Goal: Task Accomplishment & Management: Complete application form

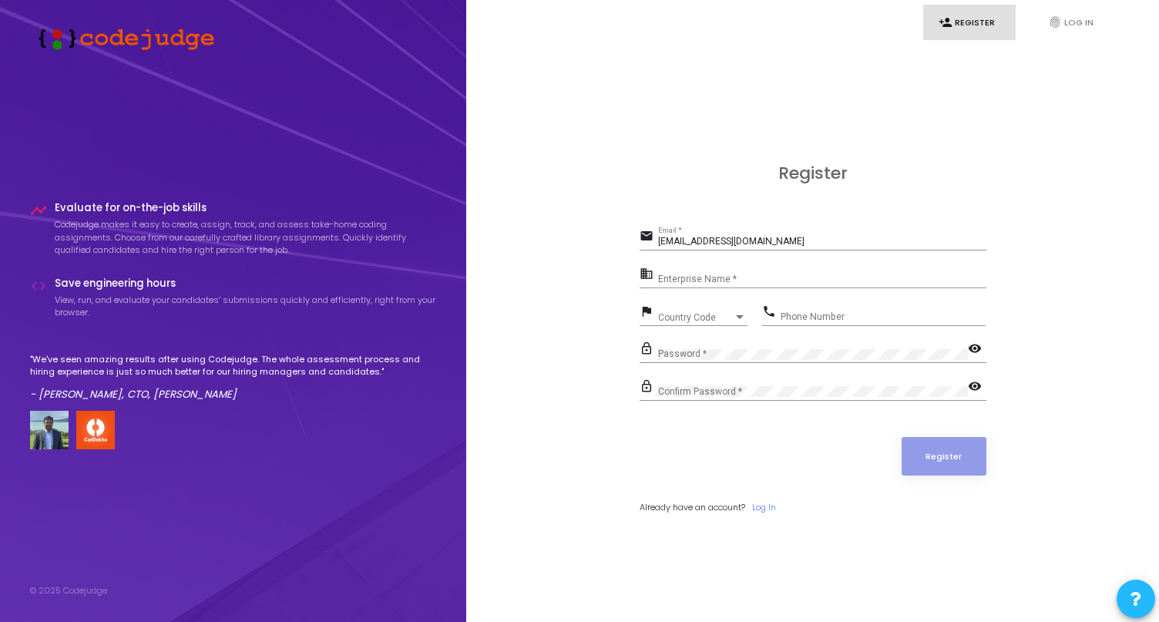
type input "[EMAIL_ADDRESS][DOMAIN_NAME]"
click at [533, 350] on div "Register email [EMAIL_ADDRESS][DOMAIN_NAME] Email * business Enterprise Name * …" at bounding box center [812, 356] width 659 height 622
click at [719, 278] on input "Enterprise Name *" at bounding box center [822, 279] width 328 height 11
click at [561, 294] on div "Register email [EMAIL_ADDRESS][DOMAIN_NAME] Email * business Enterprise Name * …" at bounding box center [812, 356] width 659 height 622
click at [686, 280] on input "Enterprise Name *" at bounding box center [822, 279] width 328 height 11
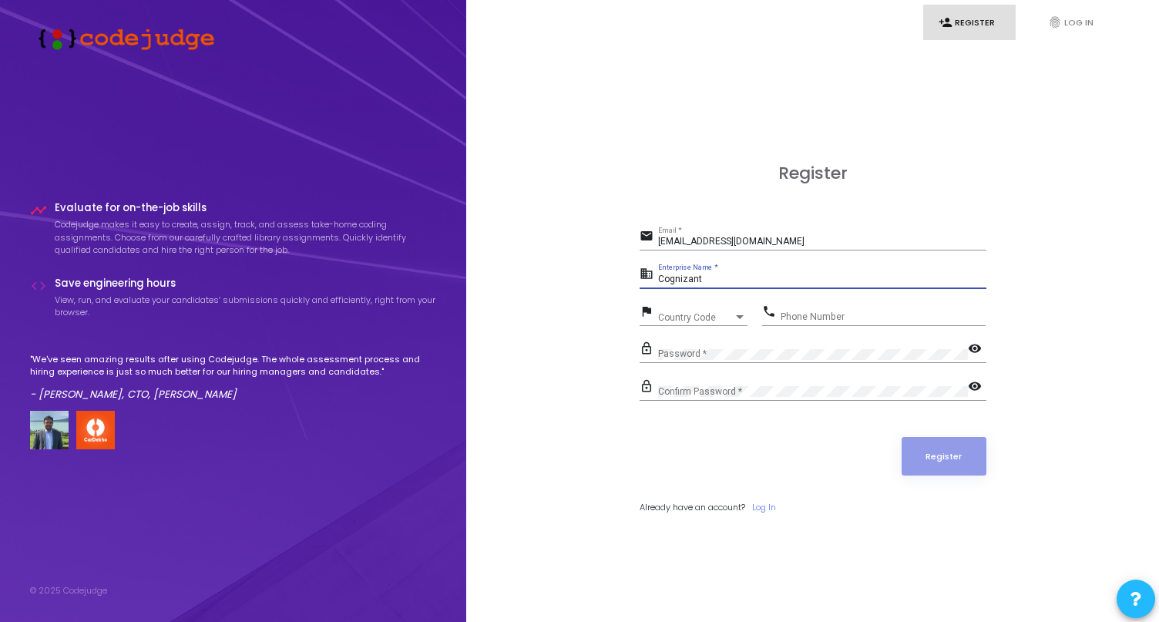
type input "Cognizant"
click at [687, 320] on span "Country Code" at bounding box center [696, 317] width 76 height 9
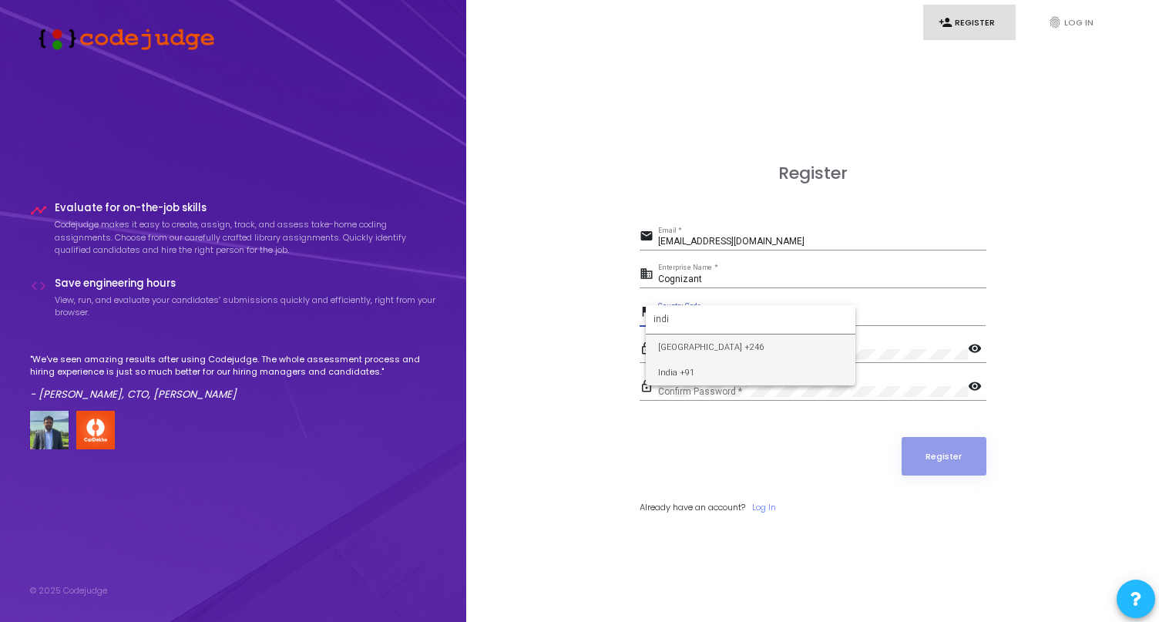
type input "indi"
click at [703, 371] on span "India +91" at bounding box center [750, 372] width 185 height 25
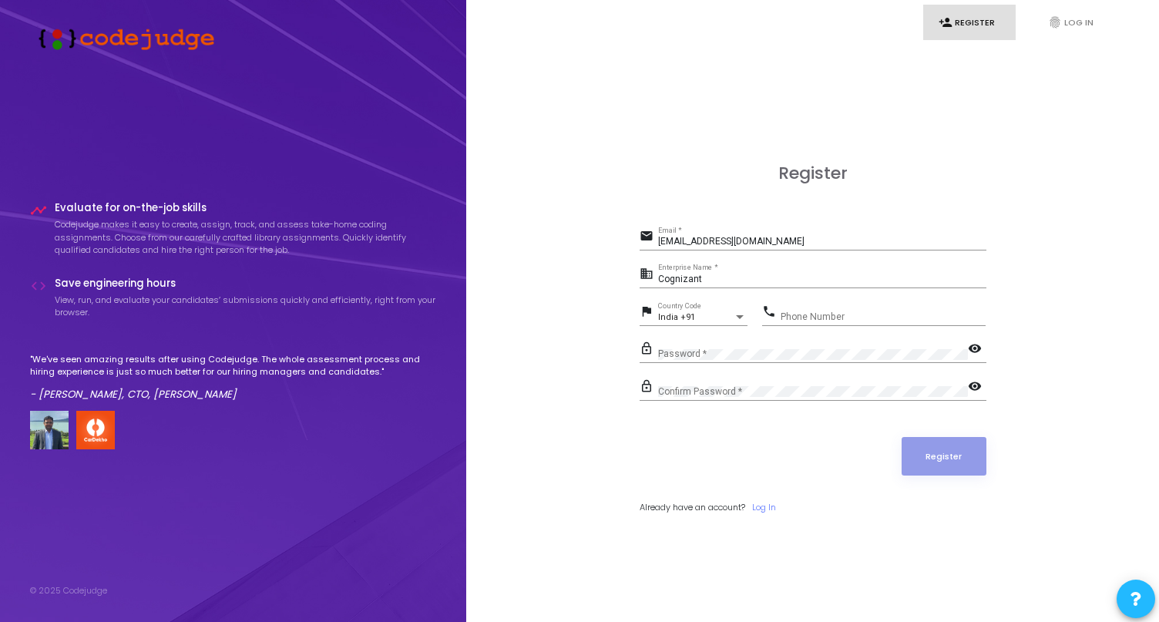
click at [823, 323] on div "Phone Number" at bounding box center [883, 313] width 205 height 24
type input "6232084444"
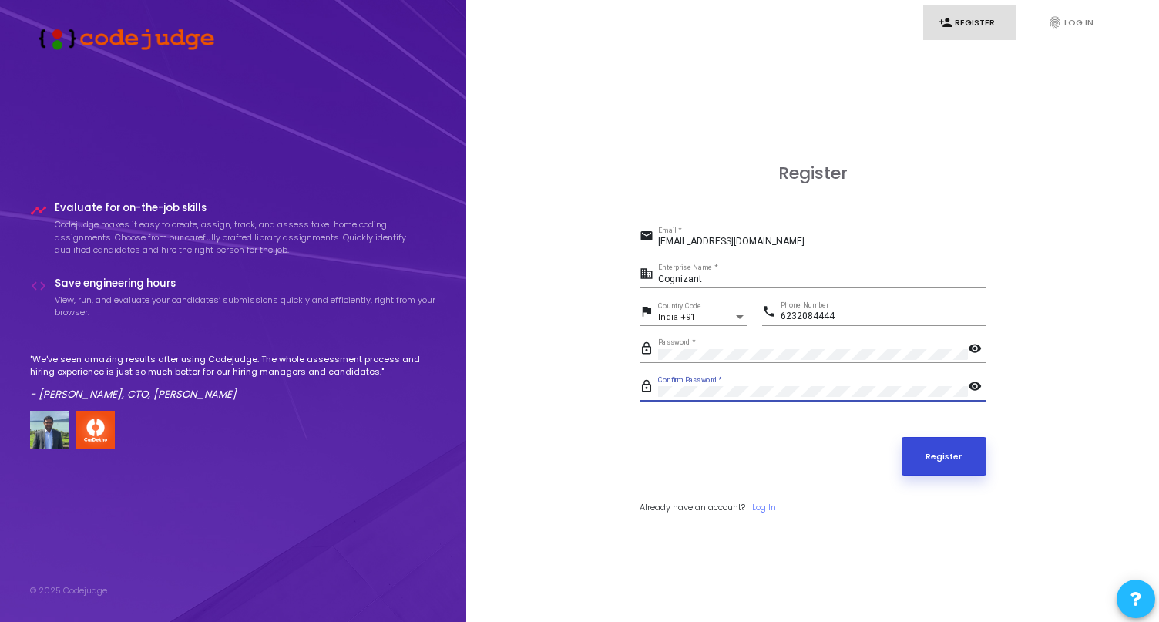
click at [948, 461] on button "Register" at bounding box center [944, 456] width 85 height 39
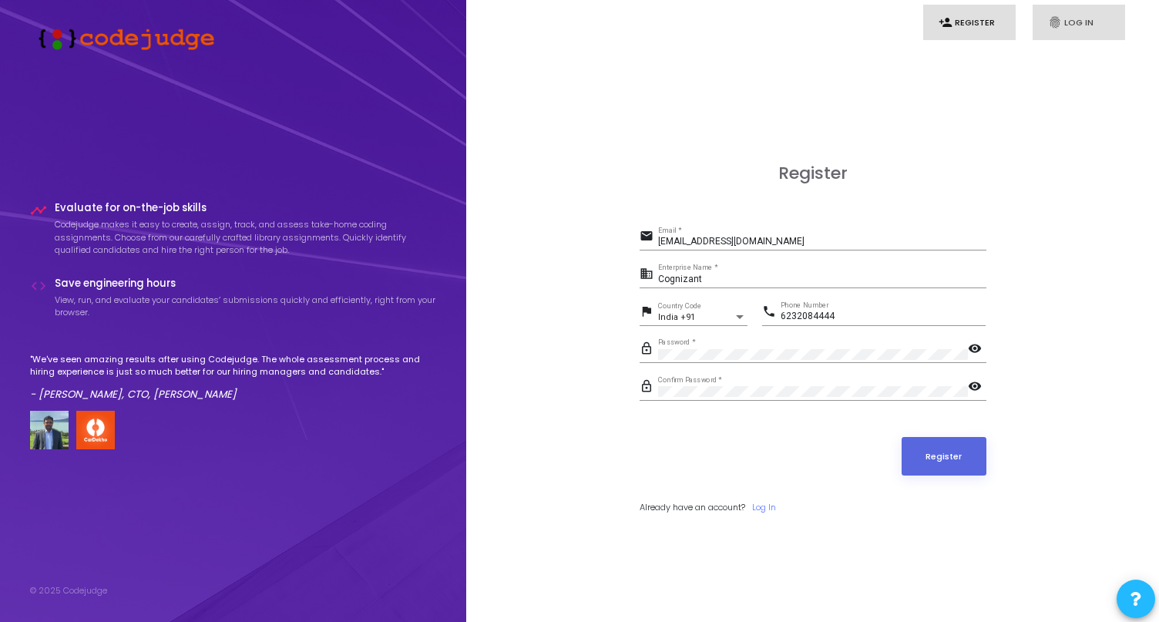
click at [1094, 22] on link "fingerprint Log In" at bounding box center [1079, 23] width 92 height 36
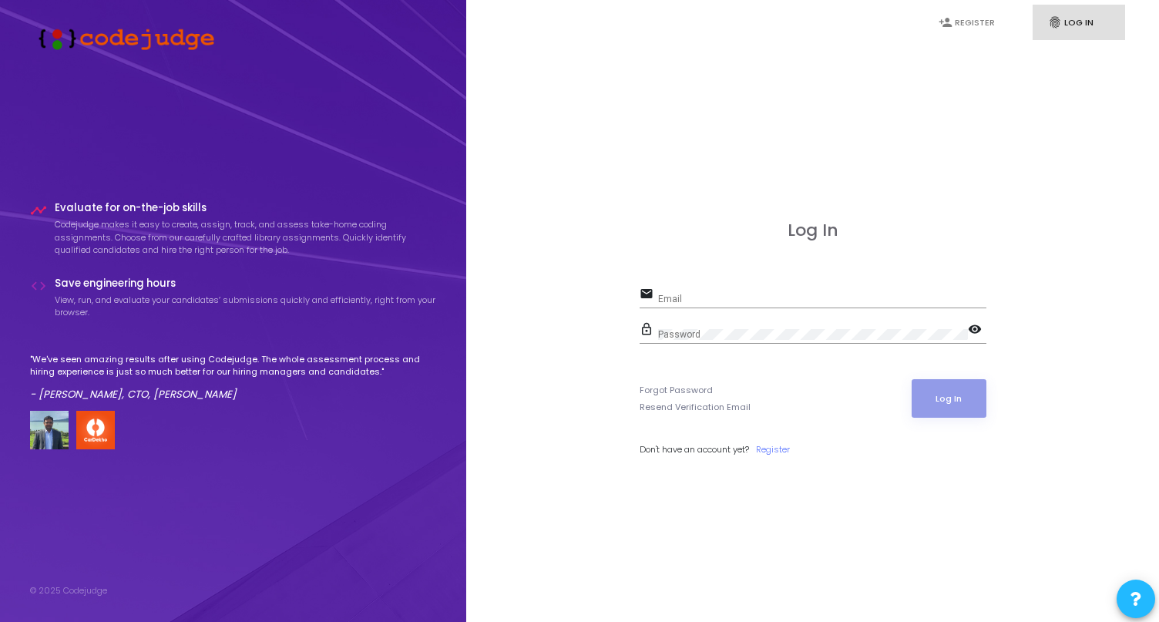
click at [1070, 12] on link "fingerprint Log In" at bounding box center [1079, 23] width 92 height 36
type input "[EMAIL_ADDRESS][DOMAIN_NAME]"
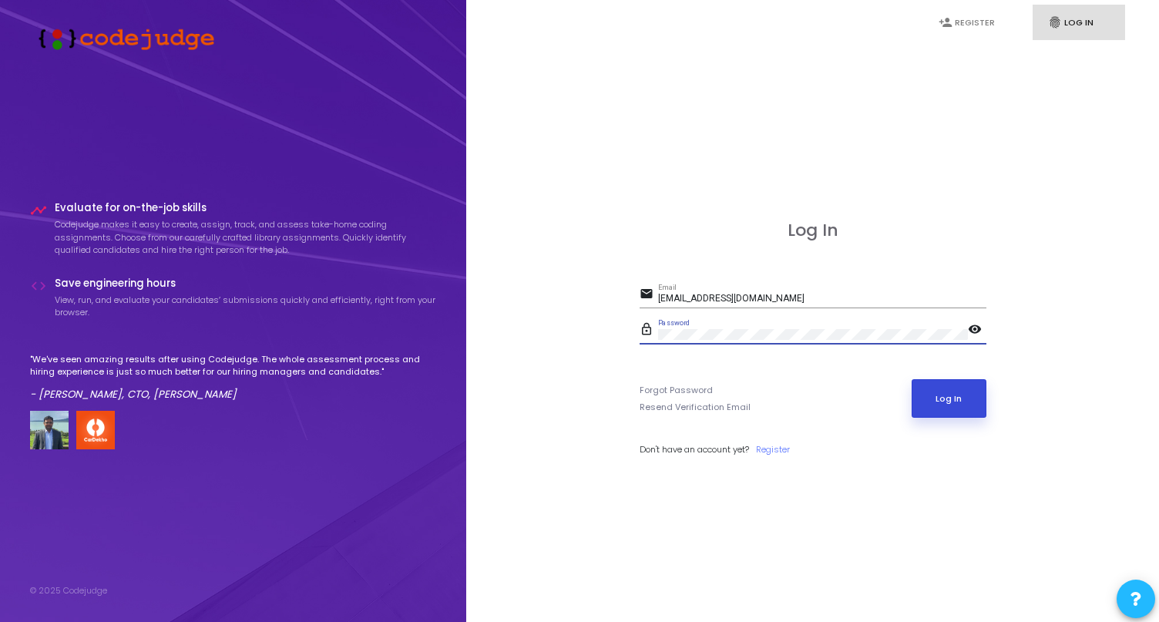
click at [920, 392] on button "Log In" at bounding box center [949, 398] width 75 height 39
click at [780, 450] on link "Register" at bounding box center [773, 449] width 34 height 13
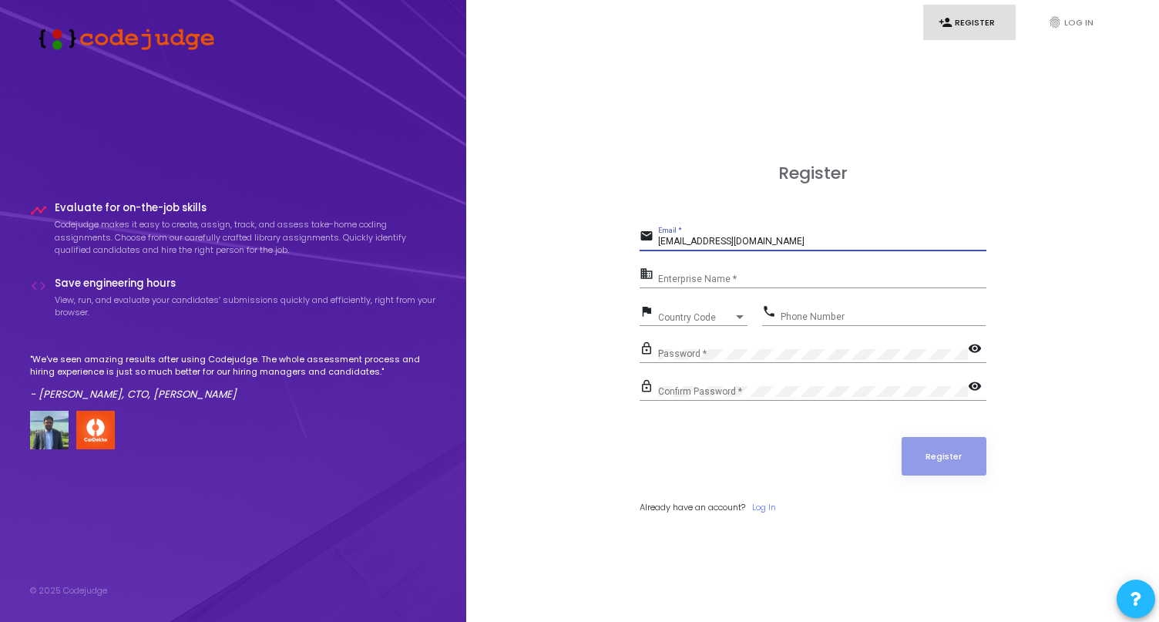
type input "[EMAIL_ADDRESS][DOMAIN_NAME]"
click at [741, 237] on input "[EMAIL_ADDRESS][DOMAIN_NAME]" at bounding box center [822, 242] width 328 height 11
type input "[EMAIL_ADDRESS][DOMAIN_NAME]"
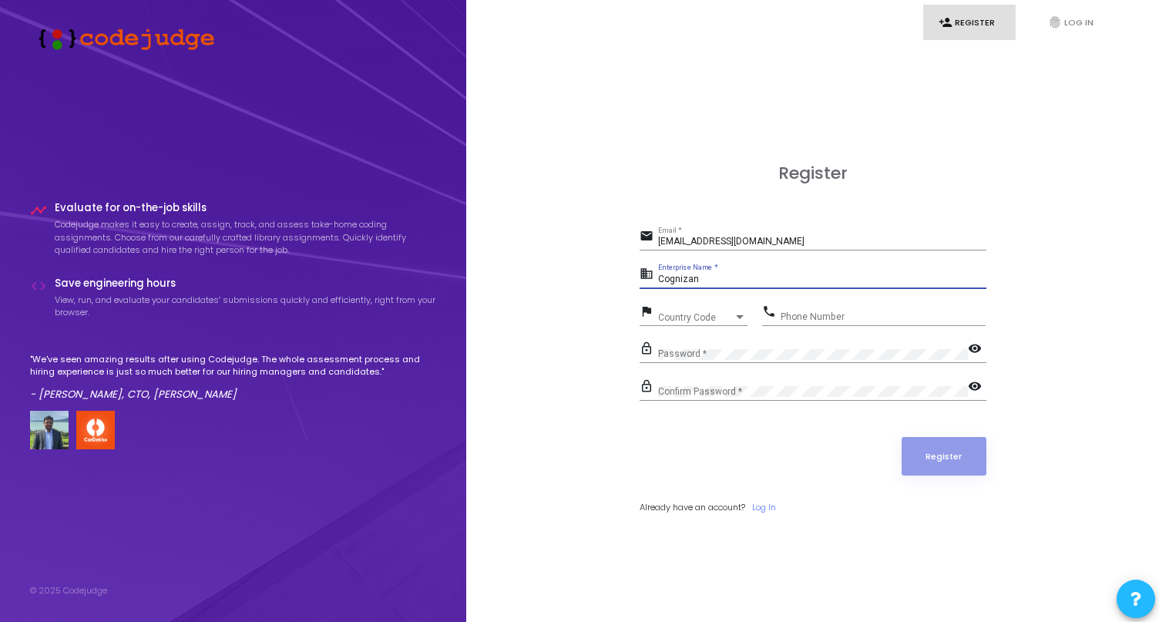
type input "Cognizant"
type input "VIT Bhopal"
type input "[GEOGRAPHIC_DATA] Bhopal"
click at [683, 311] on div "Country Code Country Code" at bounding box center [702, 314] width 89 height 24
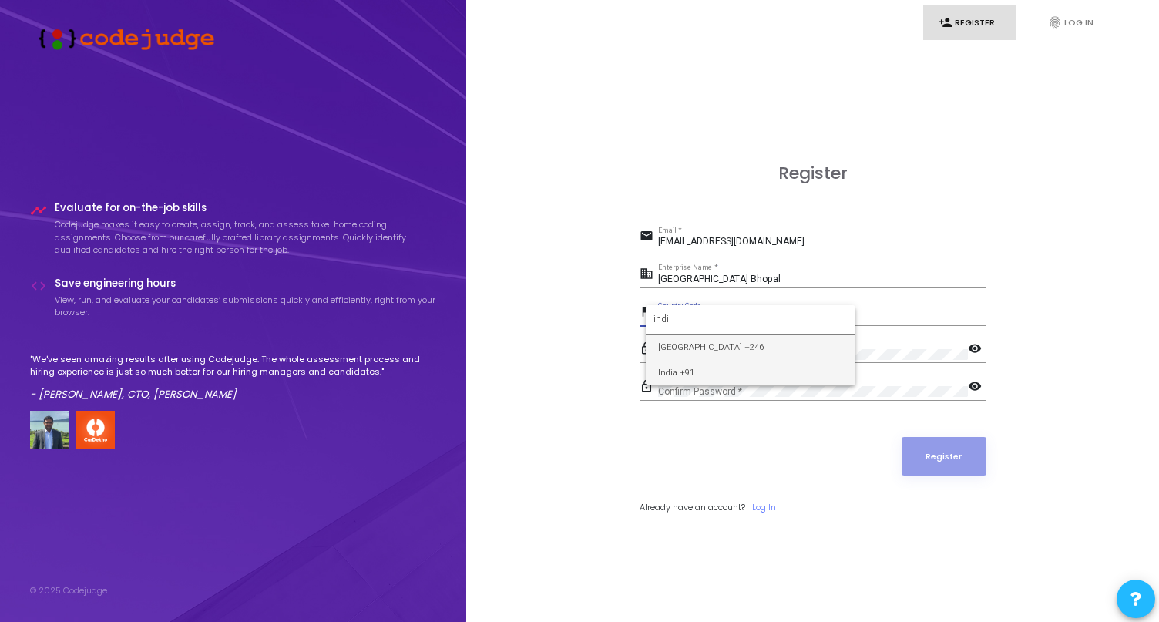
type input "indi"
click at [681, 367] on span "India +91" at bounding box center [750, 372] width 185 height 25
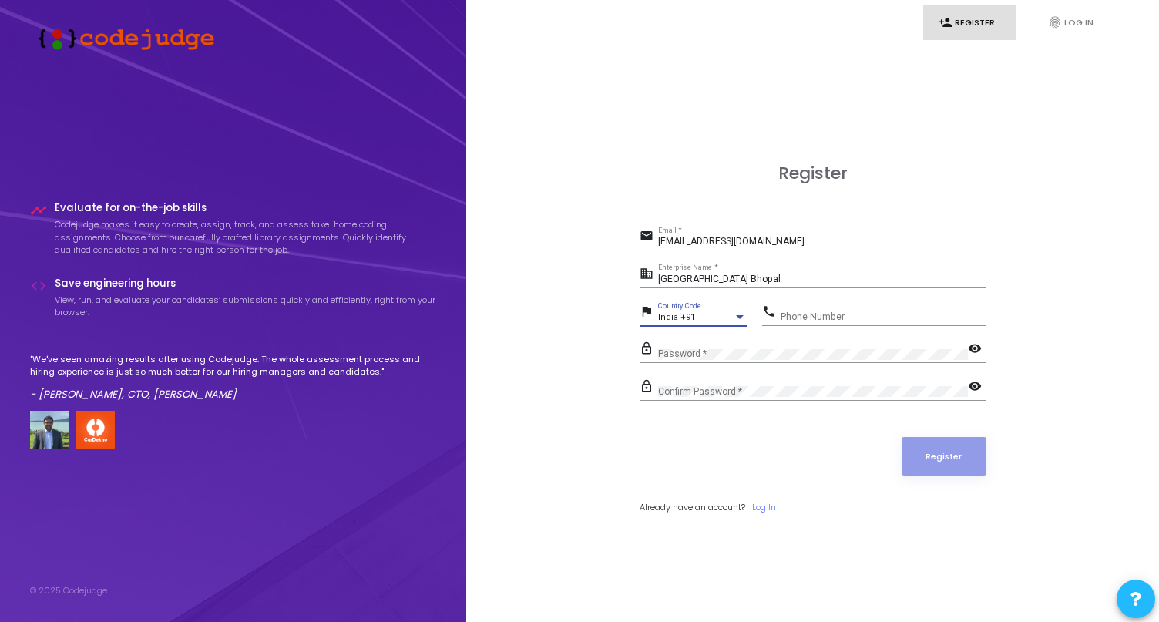
click at [805, 316] on input "Phone Number" at bounding box center [883, 316] width 205 height 11
type input "6232084444"
click at [721, 344] on div "Password *" at bounding box center [813, 351] width 310 height 25
click at [967, 461] on button "Register" at bounding box center [944, 456] width 85 height 39
click at [741, 241] on input "[EMAIL_ADDRESS][DOMAIN_NAME]" at bounding box center [822, 242] width 328 height 11
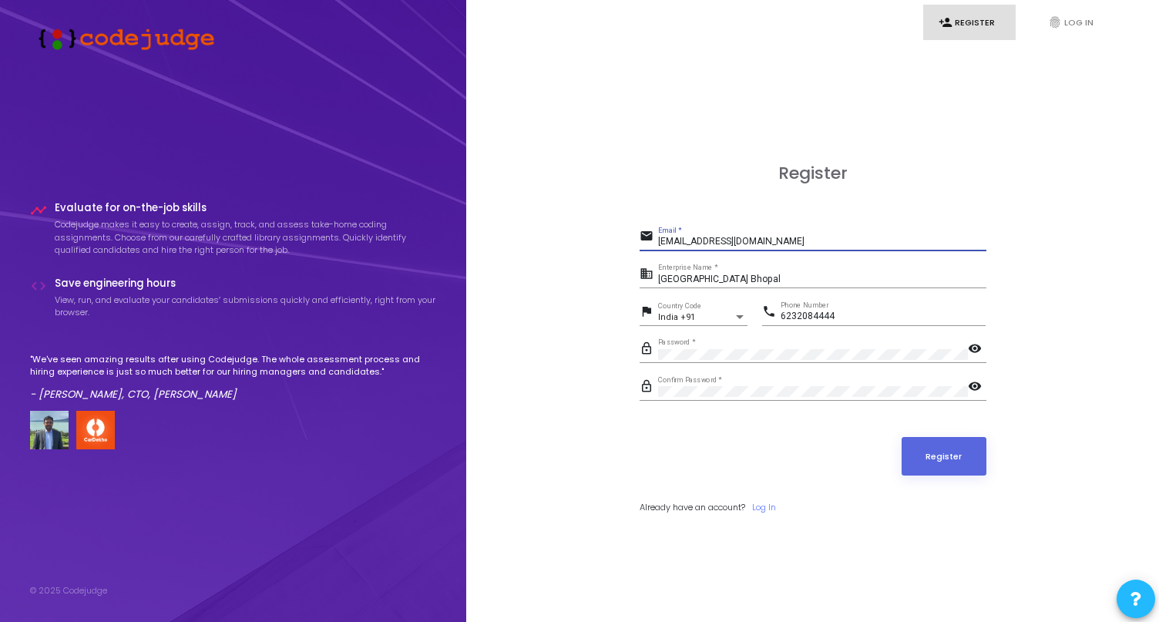
type input "[EMAIL_ADDRESS][DOMAIN_NAME]"
click at [775, 519] on div "Register email [EMAIL_ADDRESS][DOMAIN_NAME] Email * business [GEOGRAPHIC_DATA] …" at bounding box center [813, 355] width 347 height 385
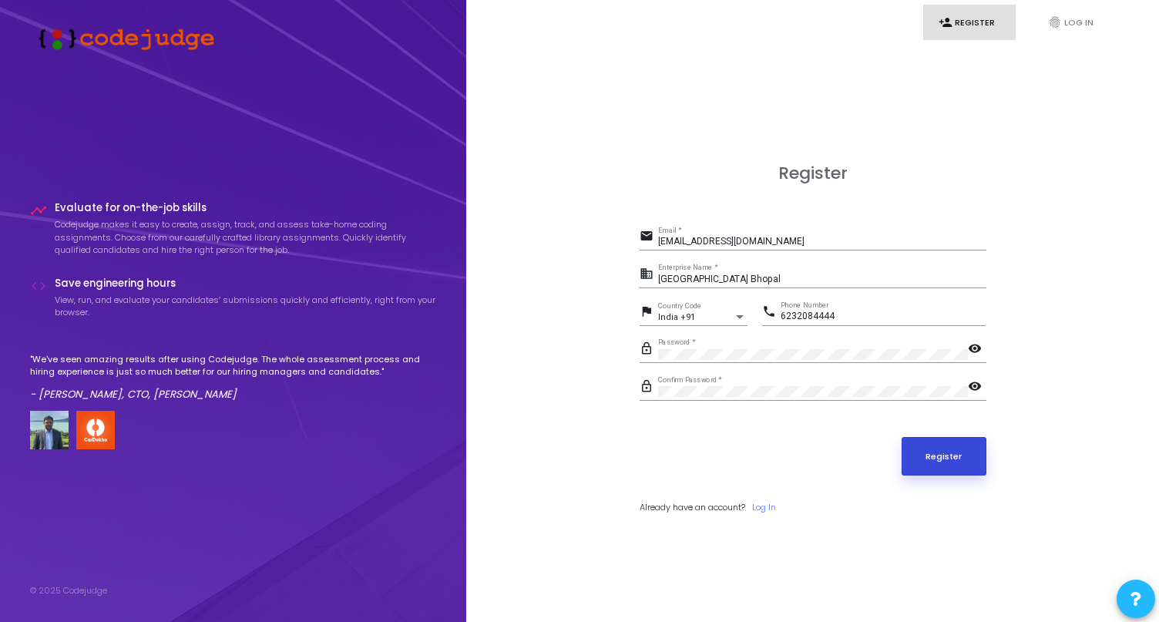
click at [939, 457] on button "Register" at bounding box center [944, 456] width 85 height 39
